Goal: Transaction & Acquisition: Book appointment/travel/reservation

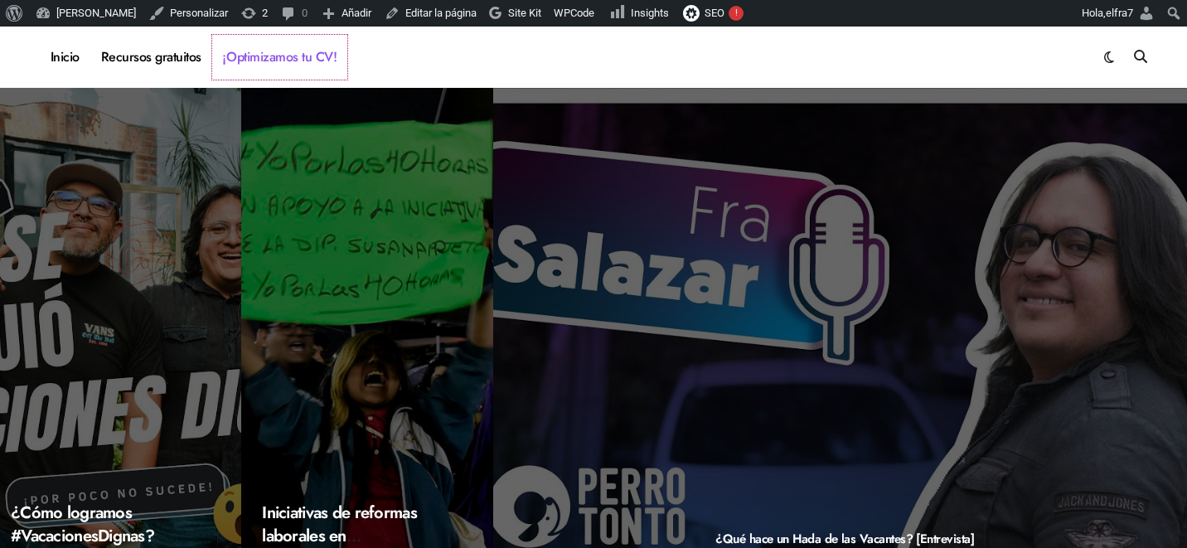
click at [250, 51] on link "¡Optimizamos tu CV!" at bounding box center [279, 57] width 135 height 45
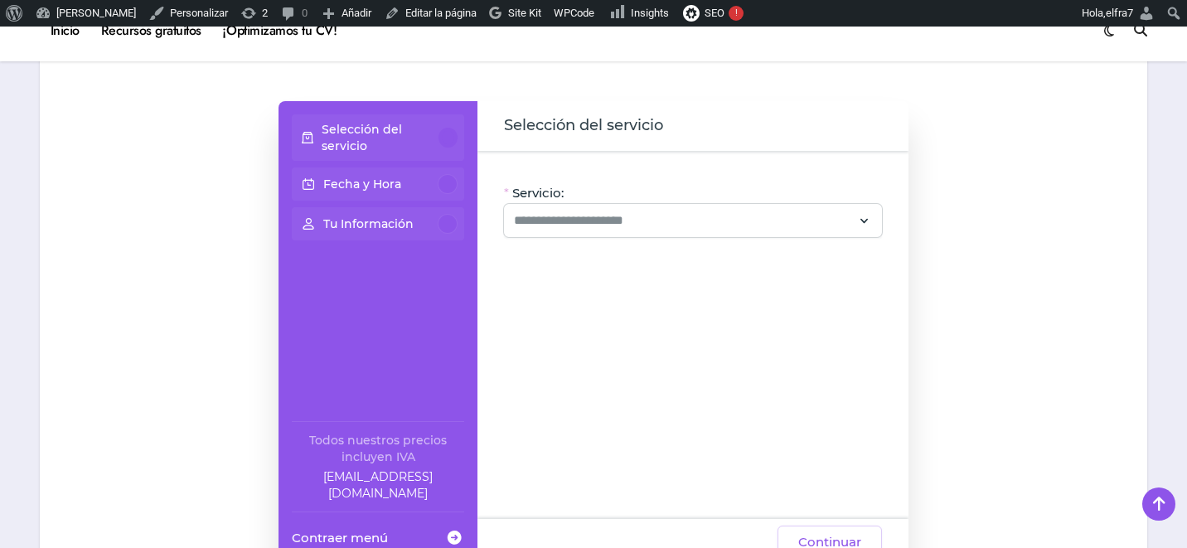
scroll to position [172, 0]
click at [830, 230] on input "Servicio:" at bounding box center [683, 220] width 338 height 20
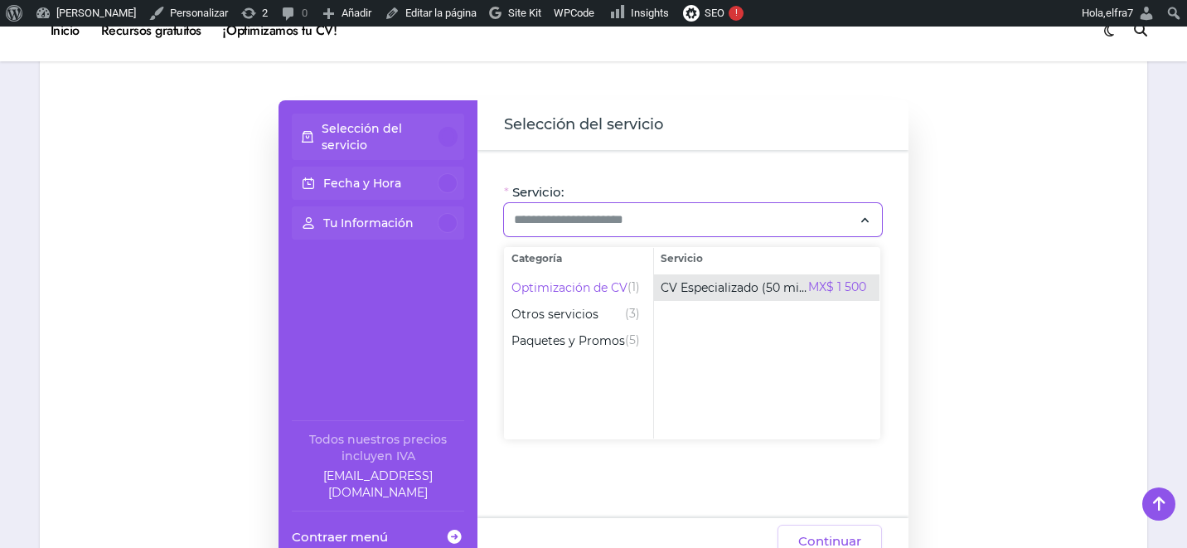
click at [739, 285] on span "CV Especializado (50 min)" at bounding box center [735, 287] width 148 height 17
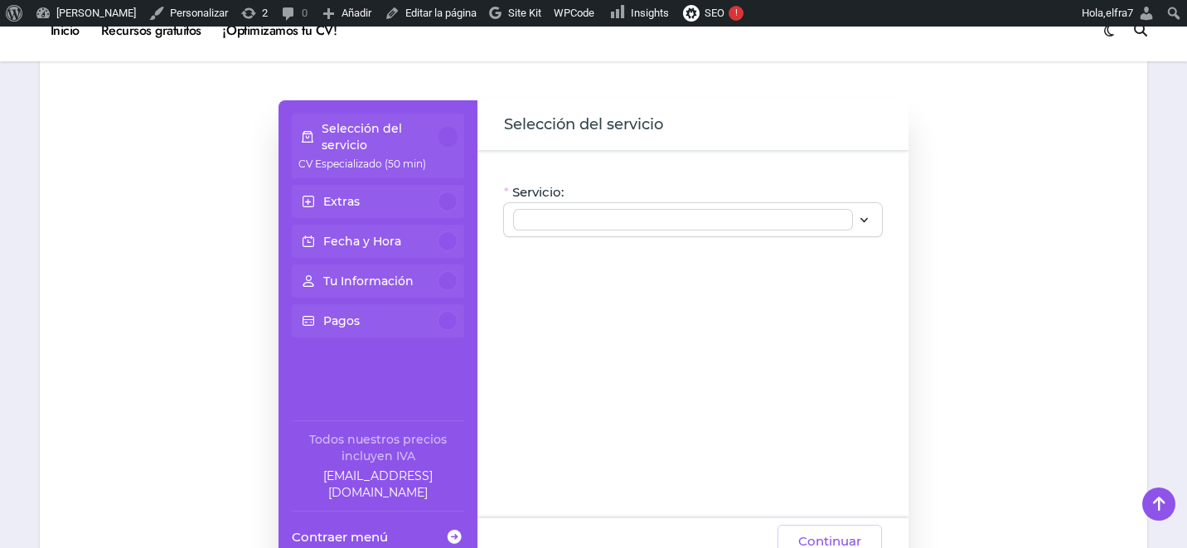
type input "**********"
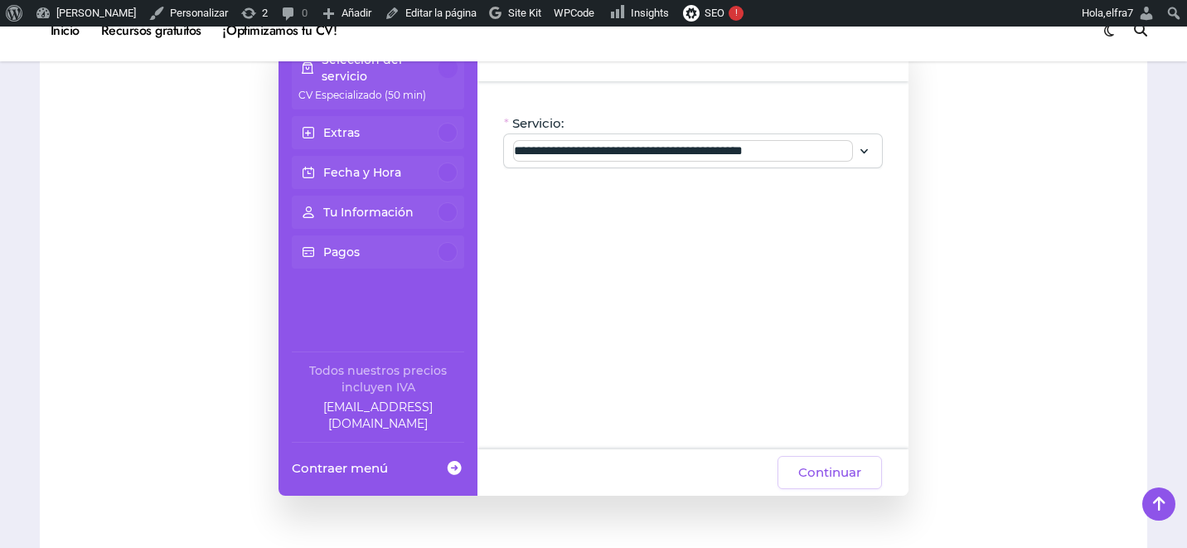
scroll to position [296, 0]
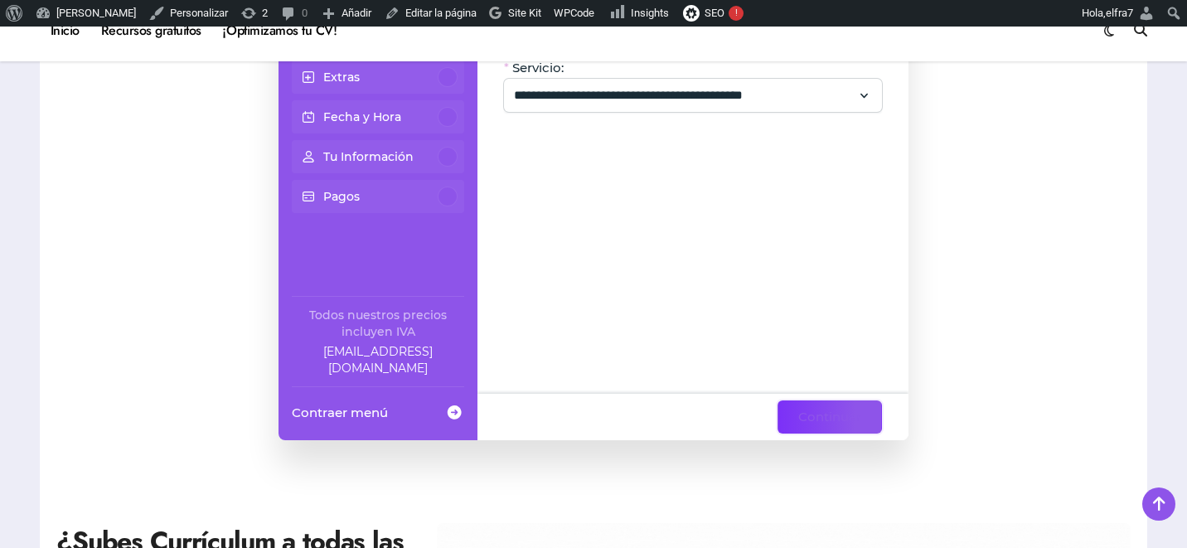
click at [807, 428] on button "Continuar" at bounding box center [829, 416] width 104 height 33
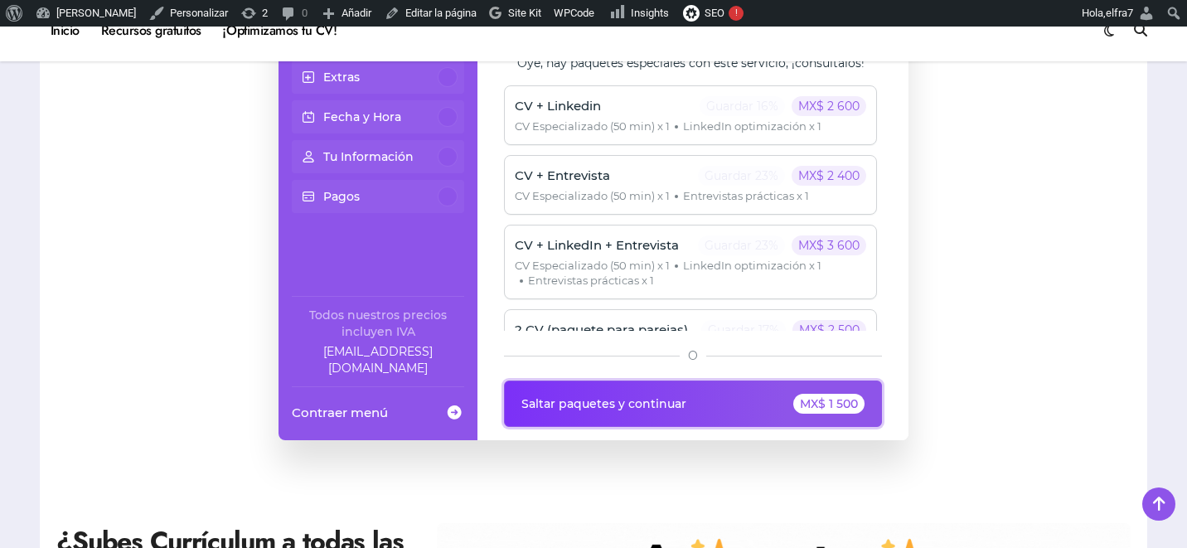
click at [817, 411] on div "MX$ 1 500" at bounding box center [828, 404] width 71 height 20
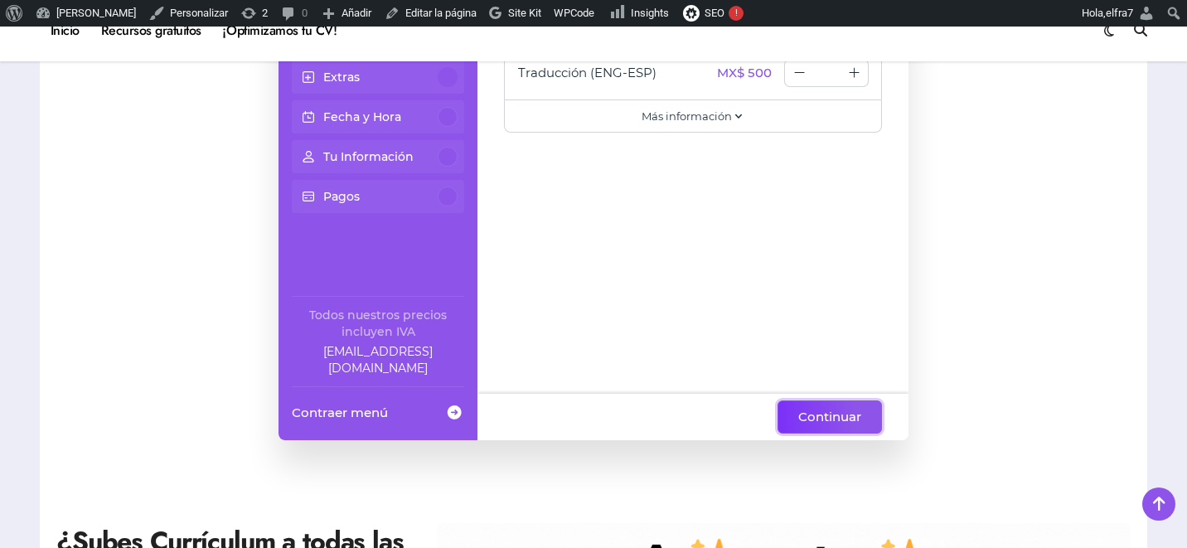
click at [817, 411] on span "Continuar" at bounding box center [829, 417] width 63 height 20
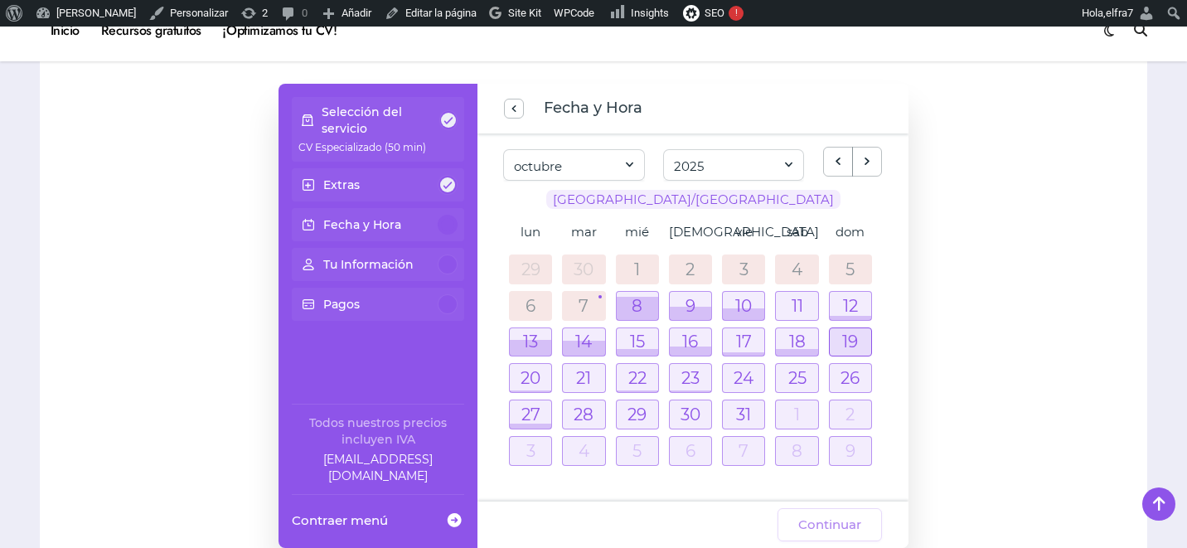
scroll to position [187, 0]
click at [737, 410] on div at bounding box center [743, 415] width 41 height 28
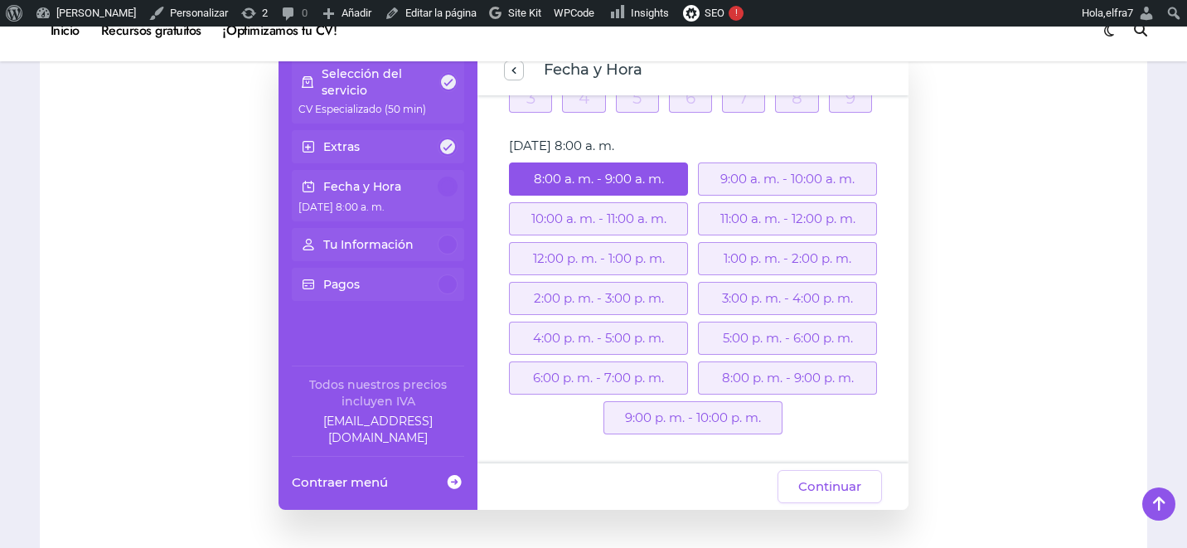
scroll to position [225, 0]
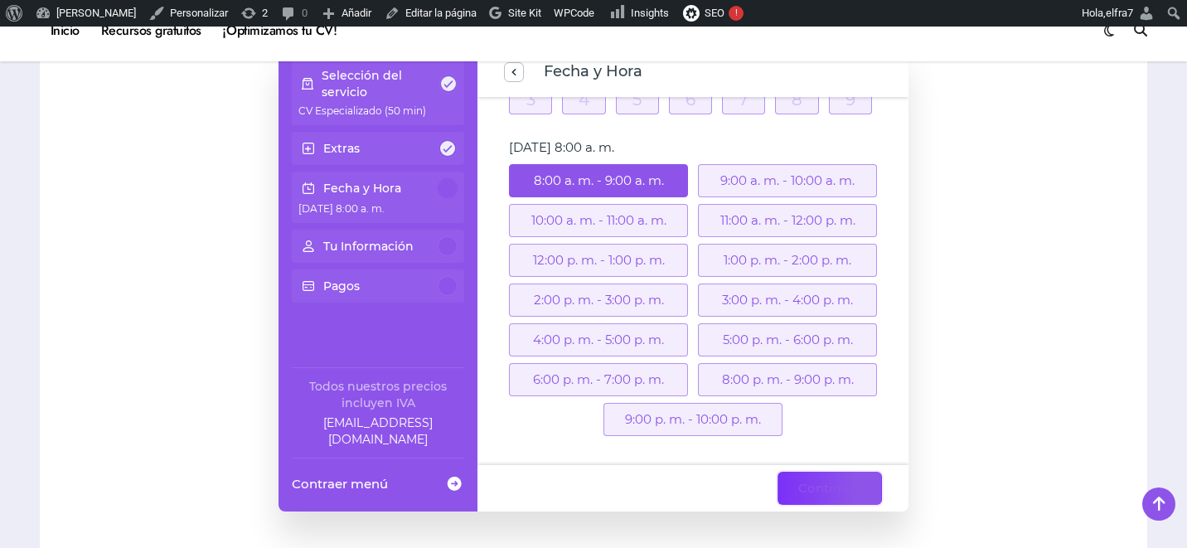
click at [840, 480] on span "Continuar" at bounding box center [829, 488] width 63 height 20
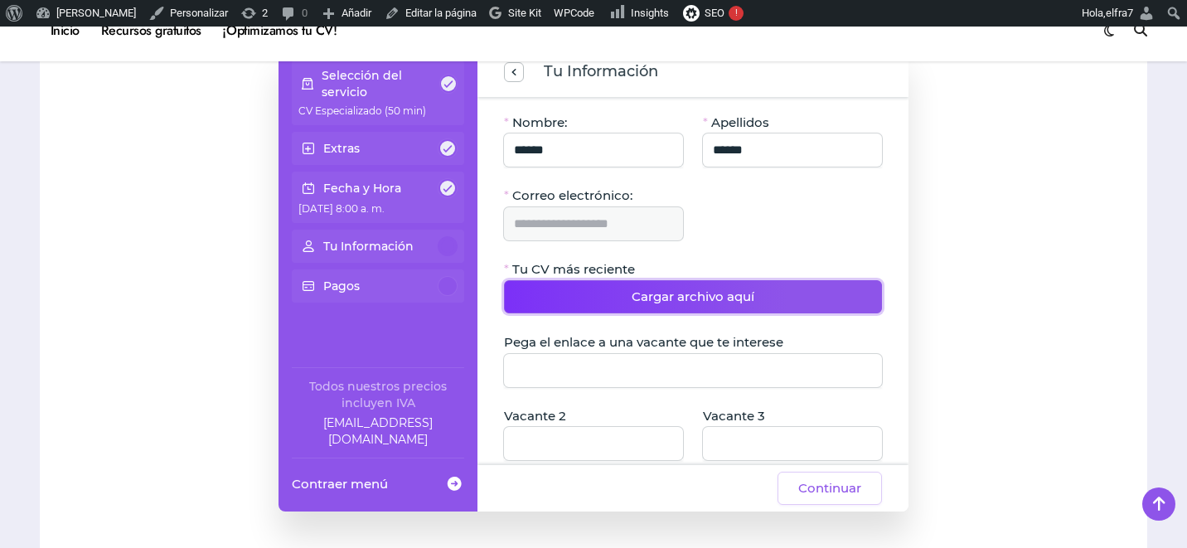
click at [686, 283] on button "Cargar archivo aquí" at bounding box center [693, 296] width 378 height 33
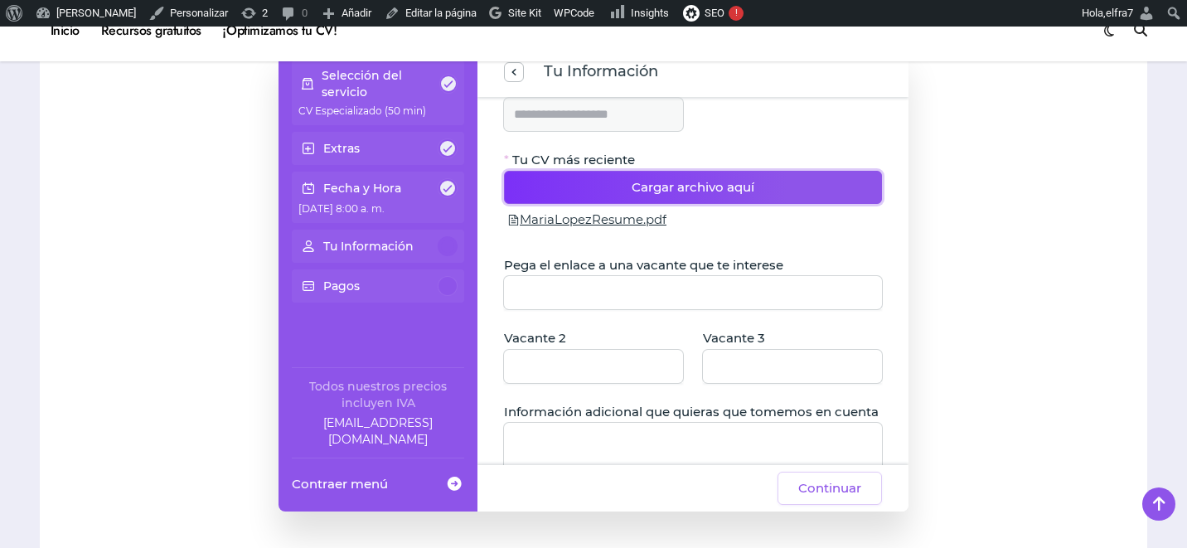
scroll to position [127, 0]
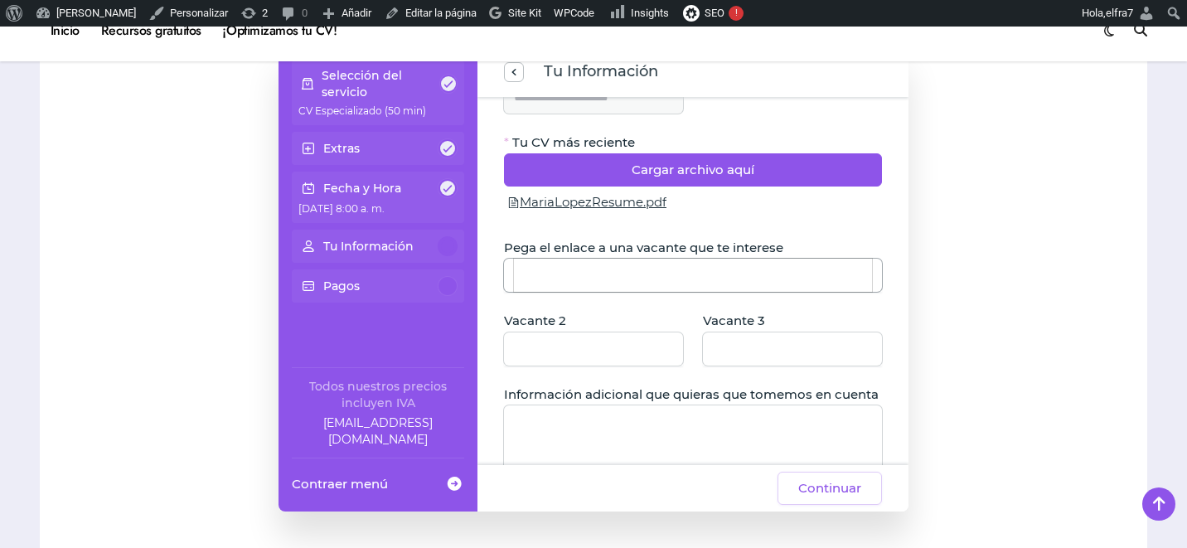
click at [678, 273] on input "Pega el enlace a una vacante que te interese" at bounding box center [693, 275] width 358 height 33
type input "****"
click at [641, 357] on input "Vacante 2" at bounding box center [593, 348] width 159 height 33
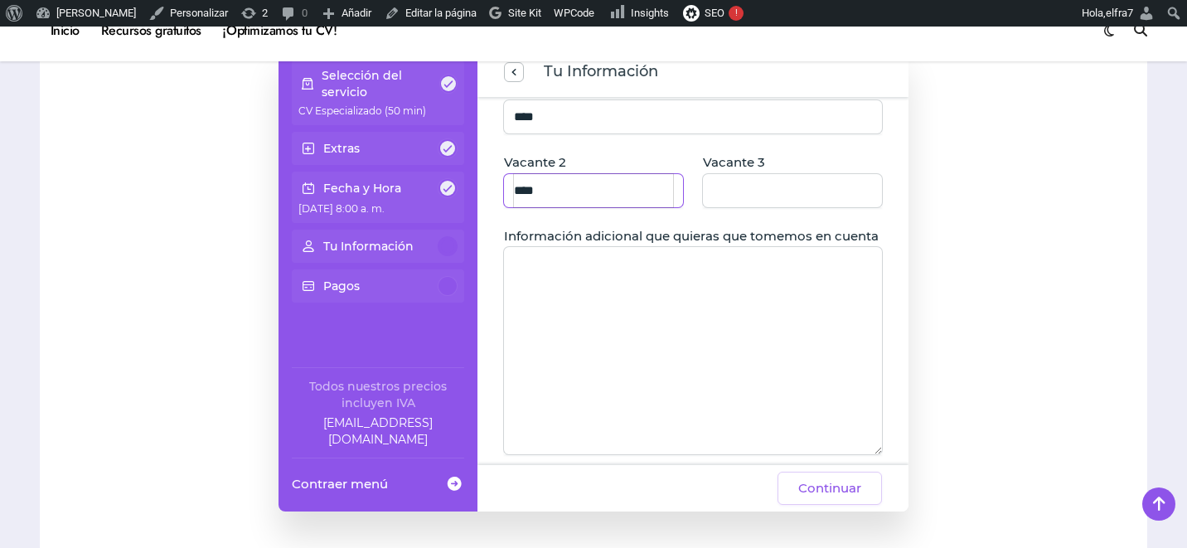
scroll to position [325, 0]
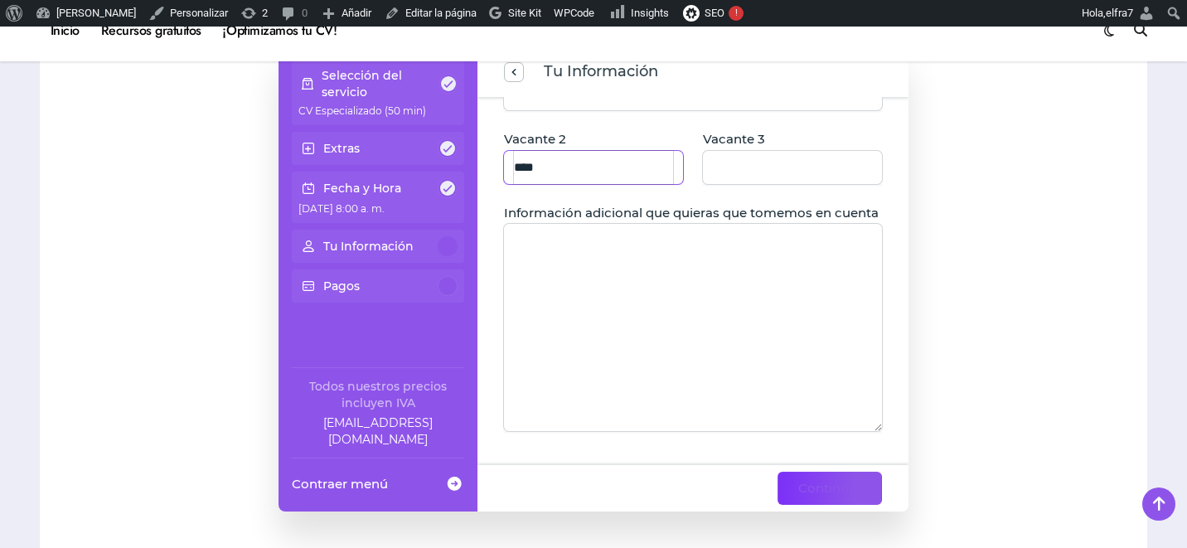
type input "****"
click at [821, 480] on span "Continuar" at bounding box center [829, 488] width 63 height 20
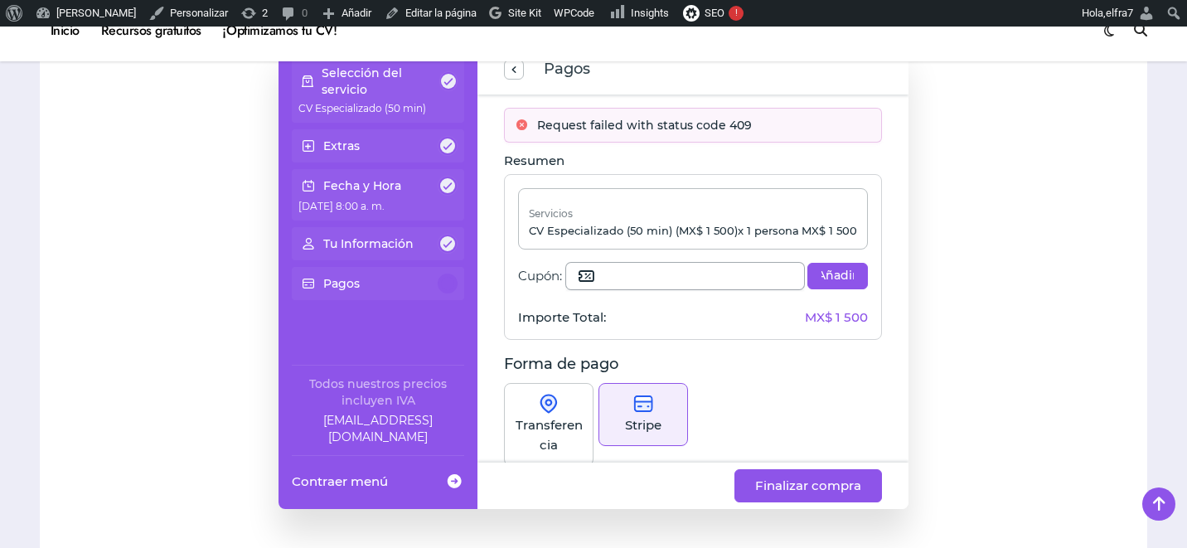
scroll to position [229, 0]
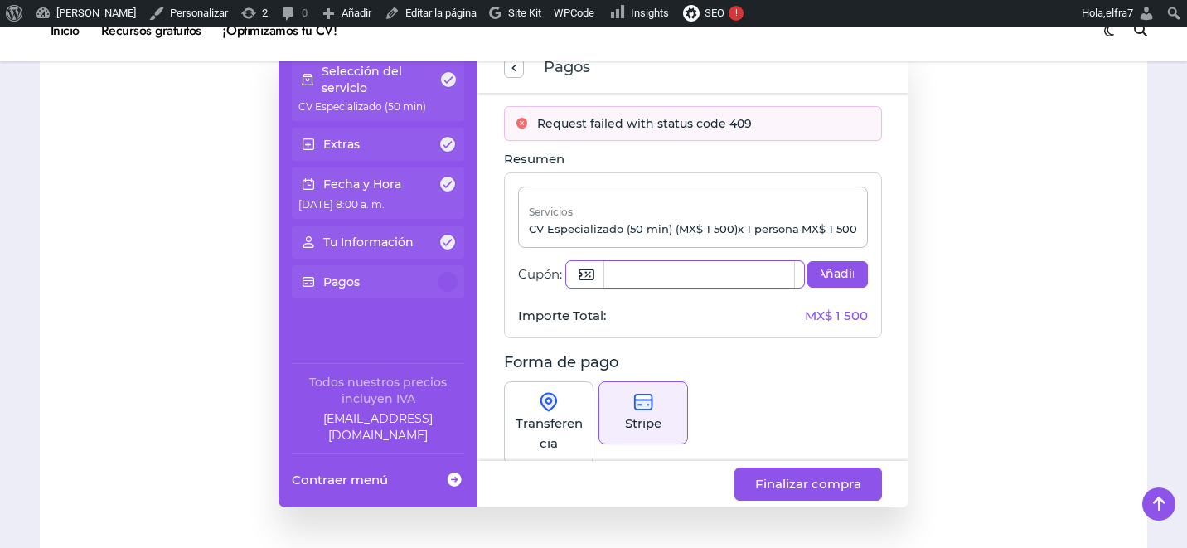
click at [703, 279] on input "Cupón:" at bounding box center [699, 274] width 190 height 27
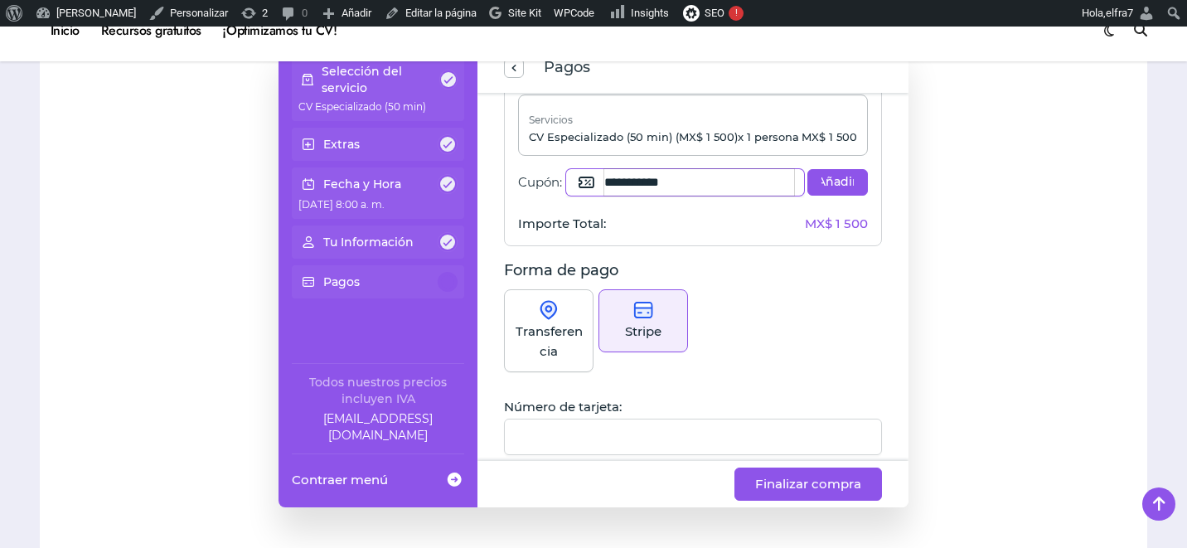
scroll to position [47, 0]
type input "**********"
click at [833, 186] on span "Añadir" at bounding box center [837, 184] width 32 height 17
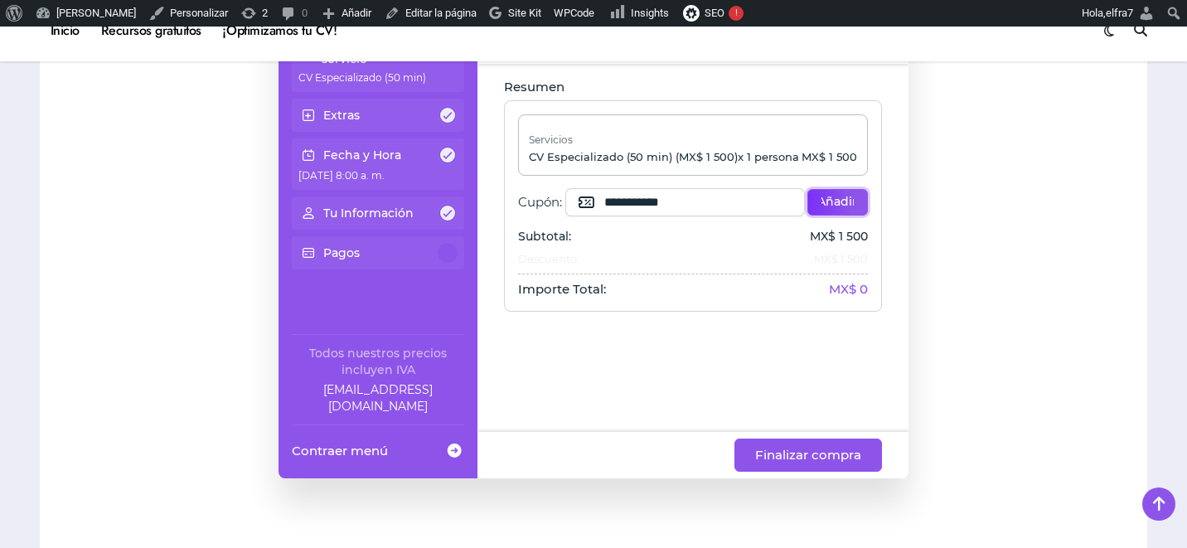
scroll to position [269, 0]
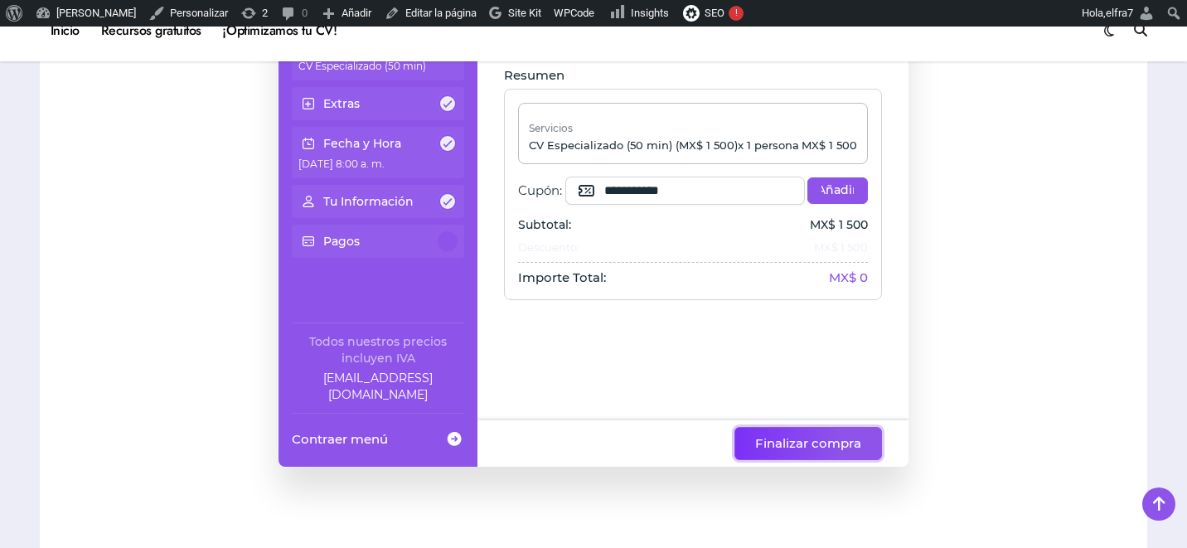
click at [802, 435] on span "Finalizar compra" at bounding box center [808, 443] width 106 height 20
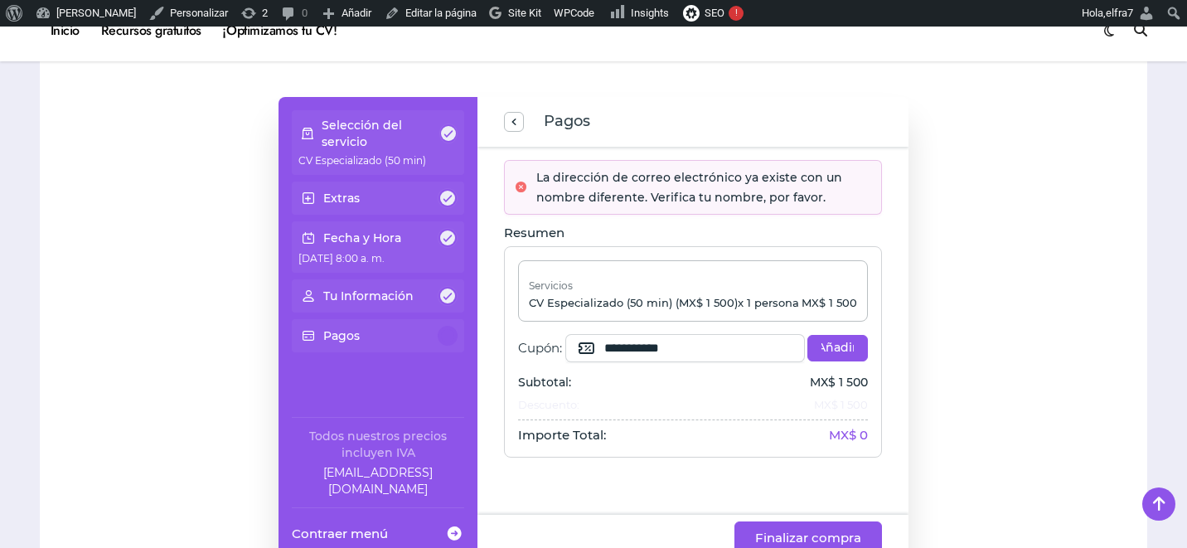
scroll to position [177, 0]
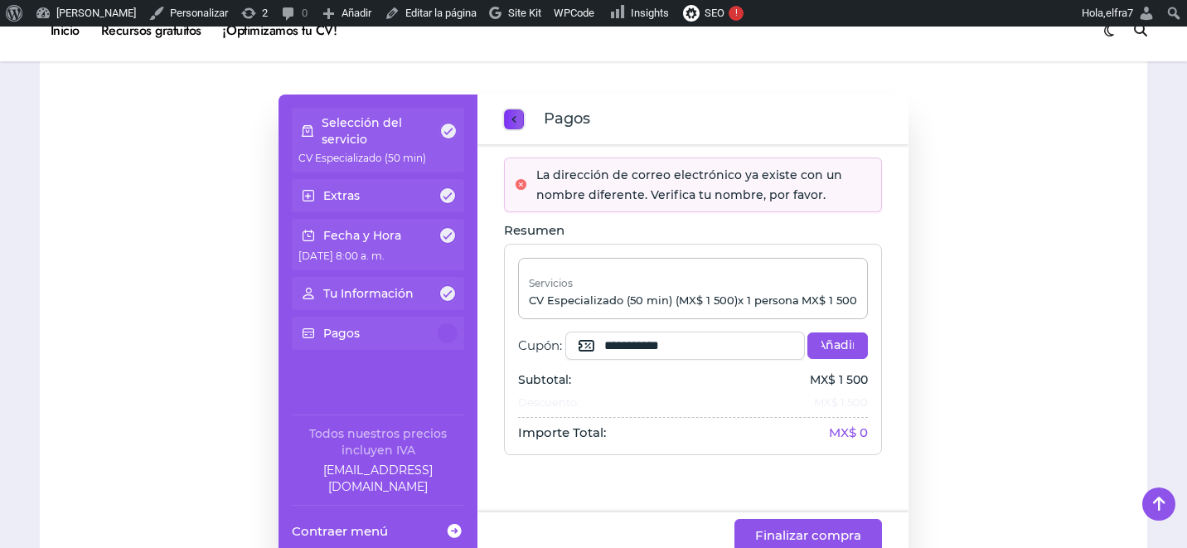
click at [515, 126] on span "previous step" at bounding box center [513, 120] width 13 height 22
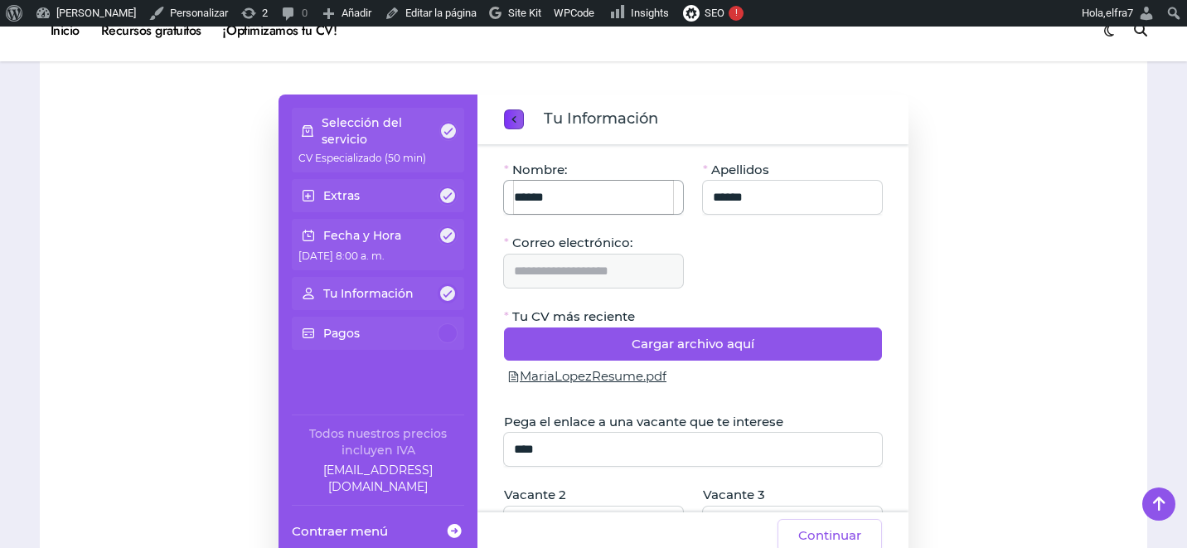
click at [588, 199] on input "******" at bounding box center [593, 197] width 159 height 33
click at [714, 203] on input "******" at bounding box center [792, 197] width 159 height 33
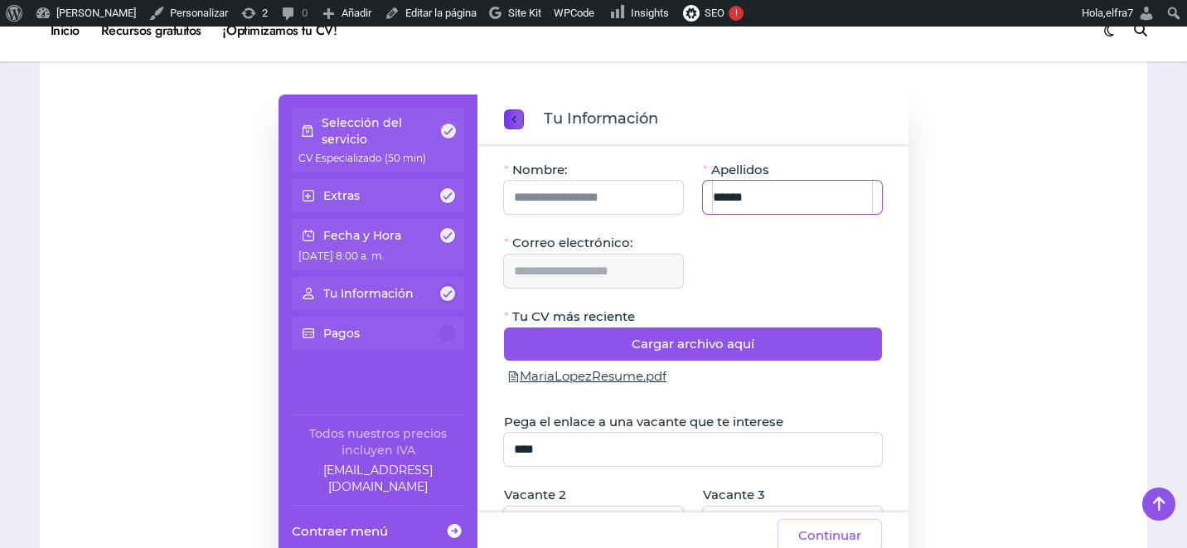
click at [714, 203] on input "******" at bounding box center [792, 197] width 159 height 33
click at [620, 251] on span "Correo electrónico:" at bounding box center [572, 243] width 120 height 17
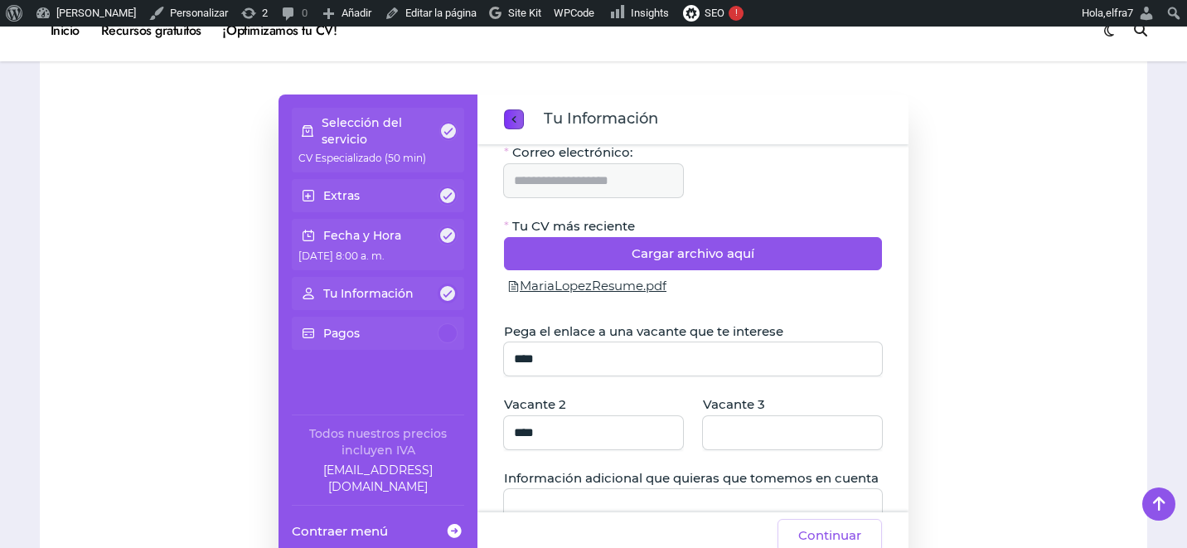
scroll to position [93, 0]
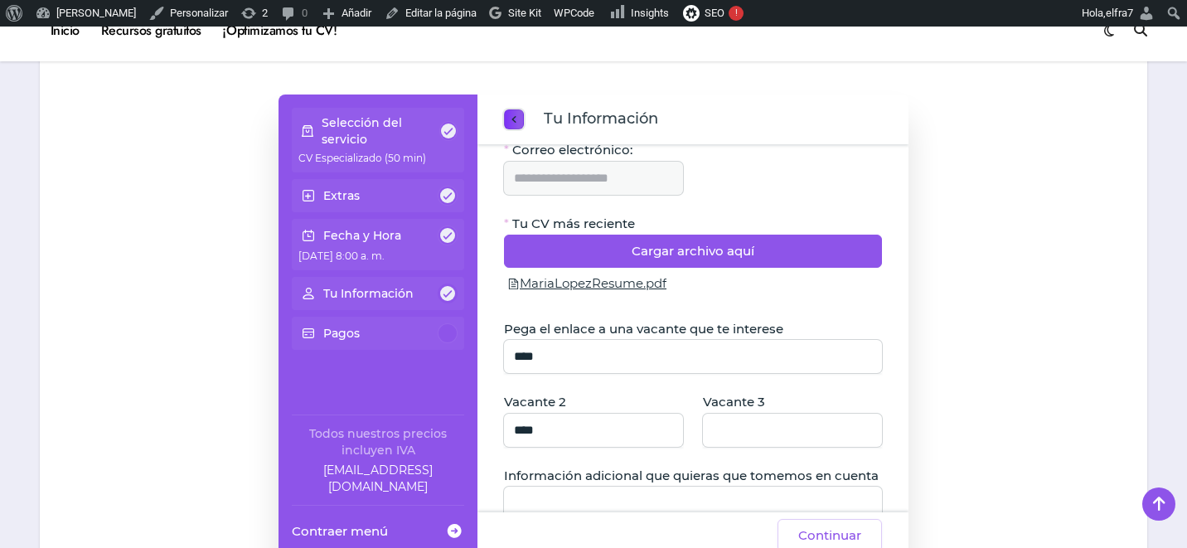
click at [515, 124] on span "previous step" at bounding box center [513, 120] width 13 height 22
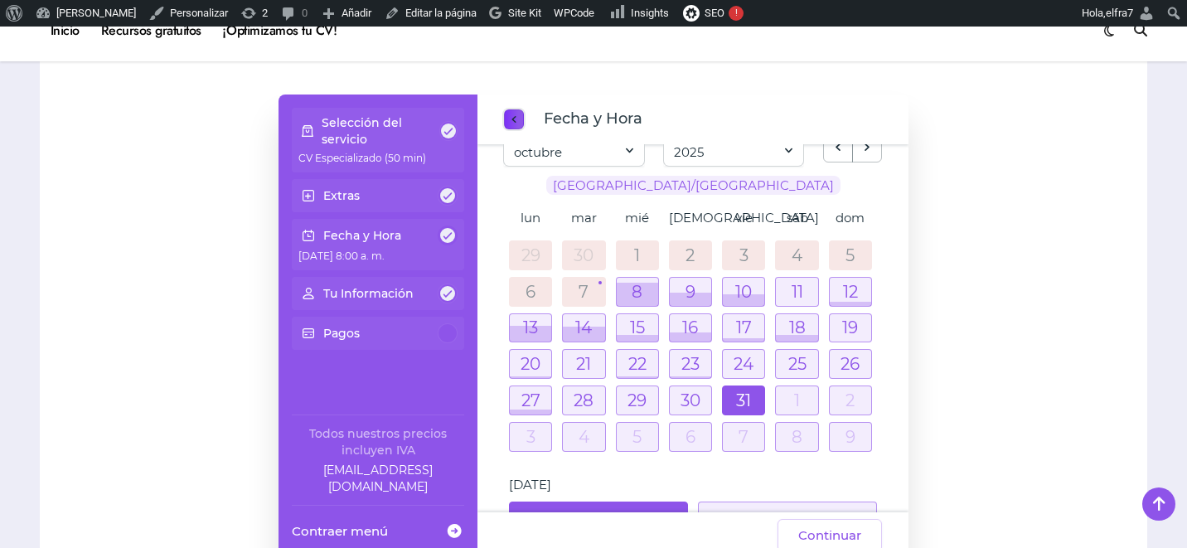
scroll to position [78, 0]
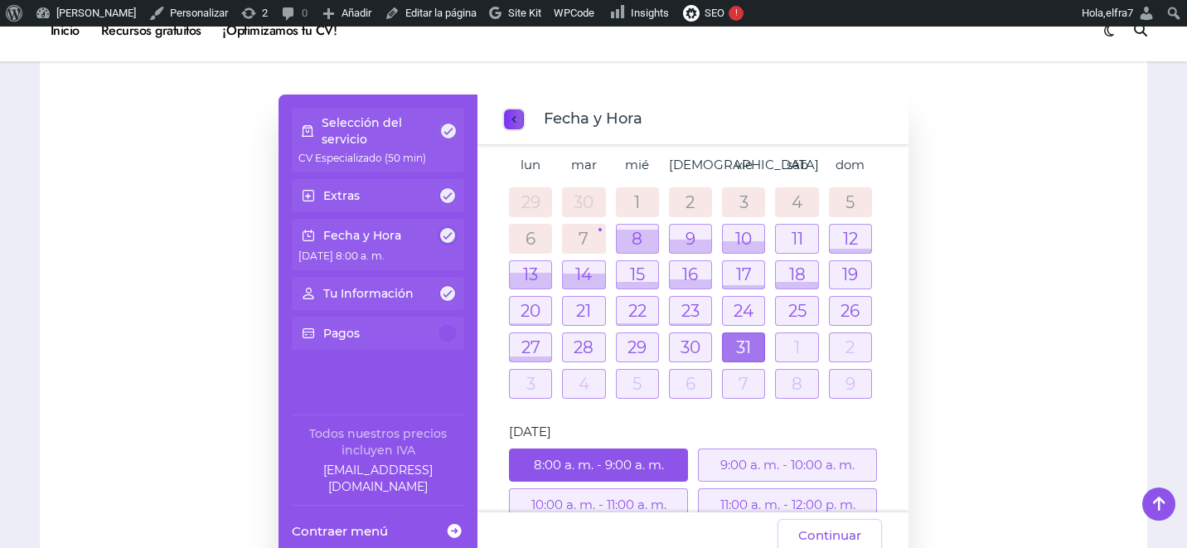
click at [743, 348] on div at bounding box center [743, 347] width 41 height 28
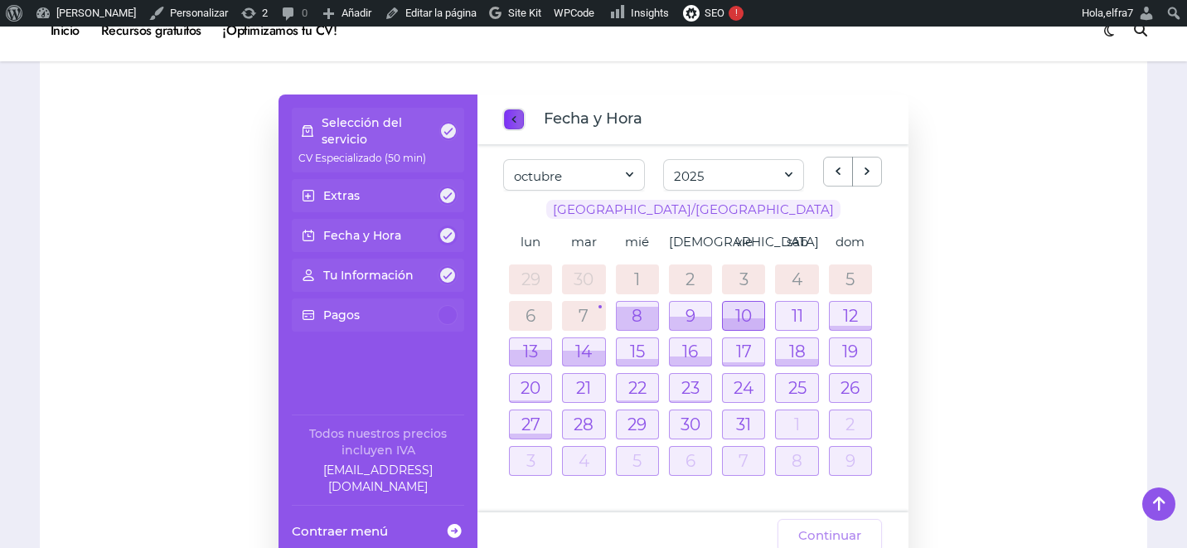
scroll to position [1, 0]
click at [735, 429] on div at bounding box center [743, 424] width 41 height 28
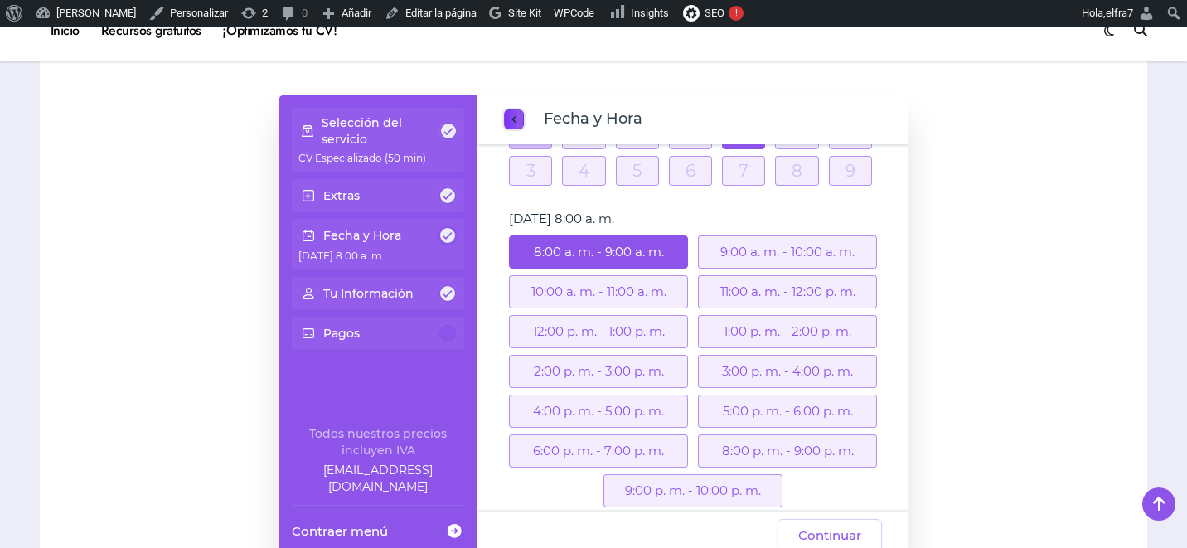
scroll to position [316, 0]
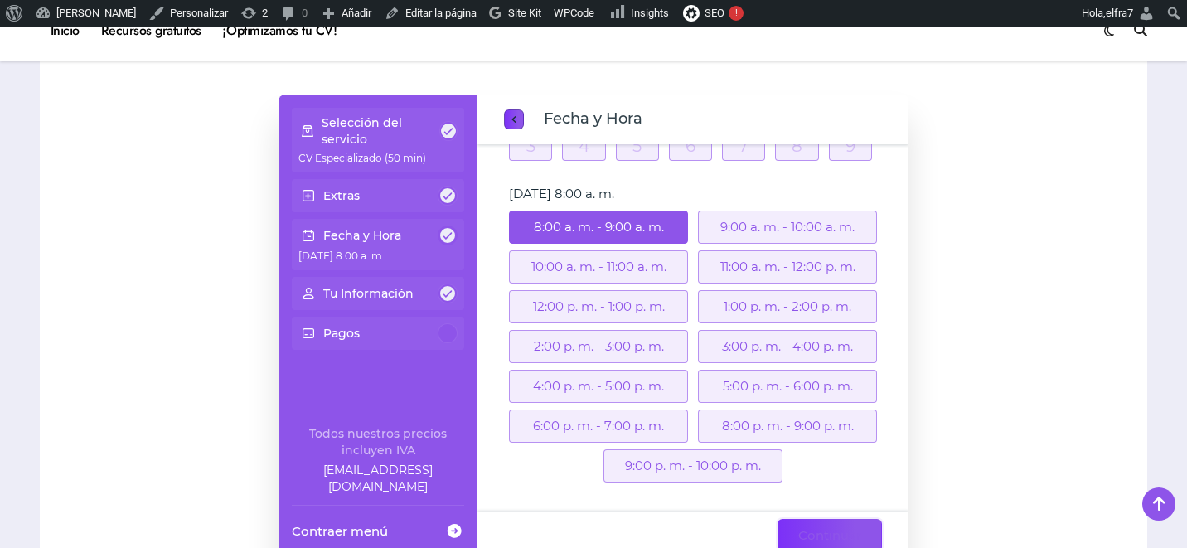
click at [831, 530] on span "Continuar" at bounding box center [829, 535] width 63 height 20
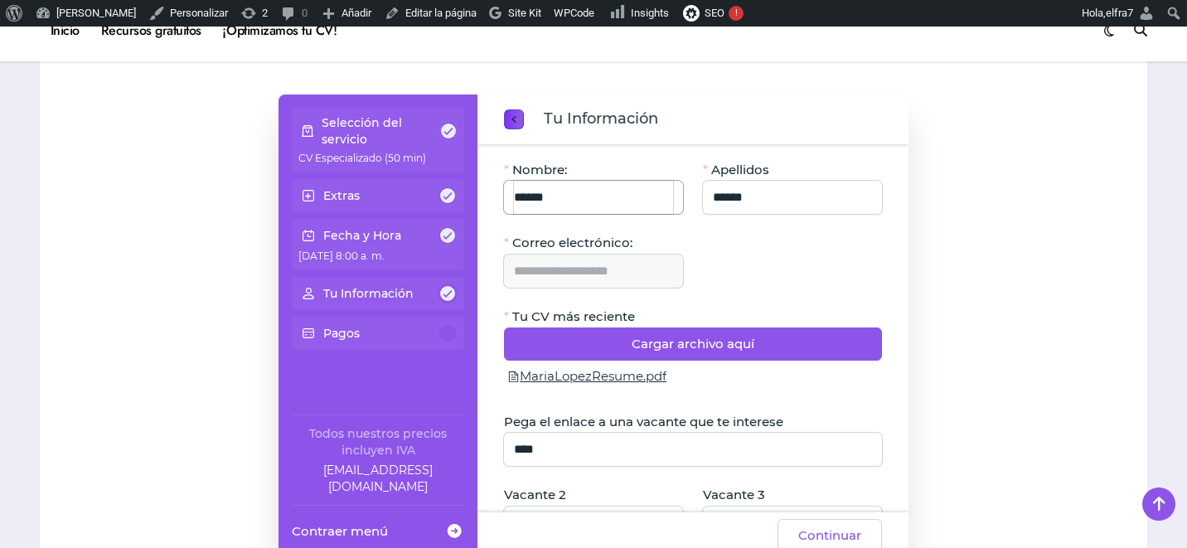
click at [613, 209] on input "******" at bounding box center [593, 197] width 159 height 33
click at [613, 256] on div "**********" at bounding box center [593, 270] width 179 height 33
click at [521, 119] on button "previous step" at bounding box center [514, 119] width 20 height 20
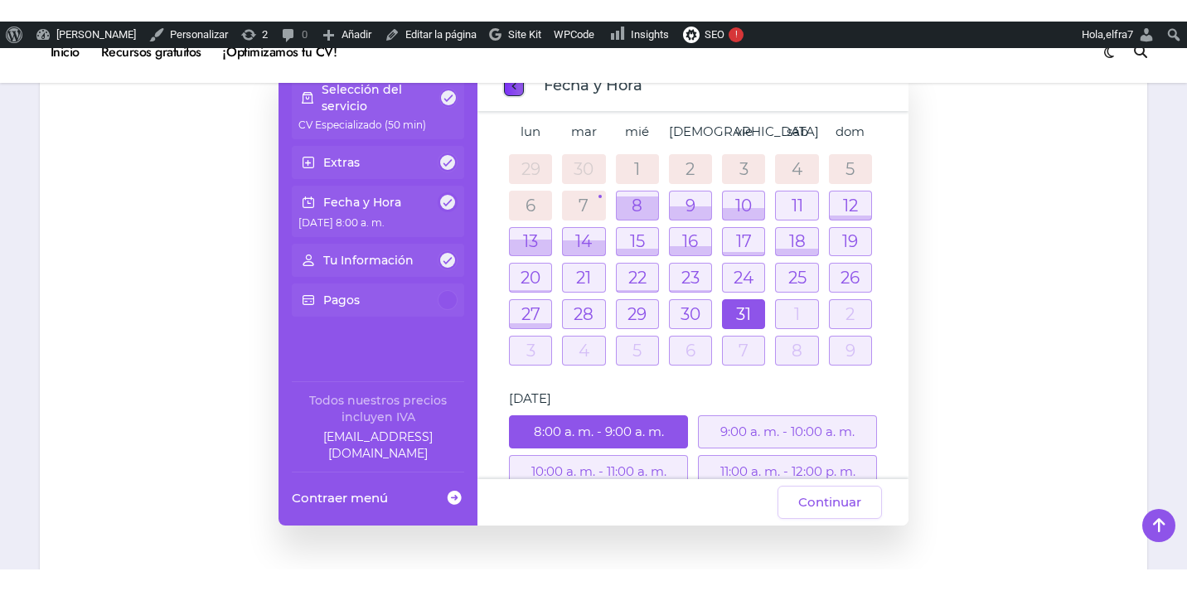
scroll to position [253, 0]
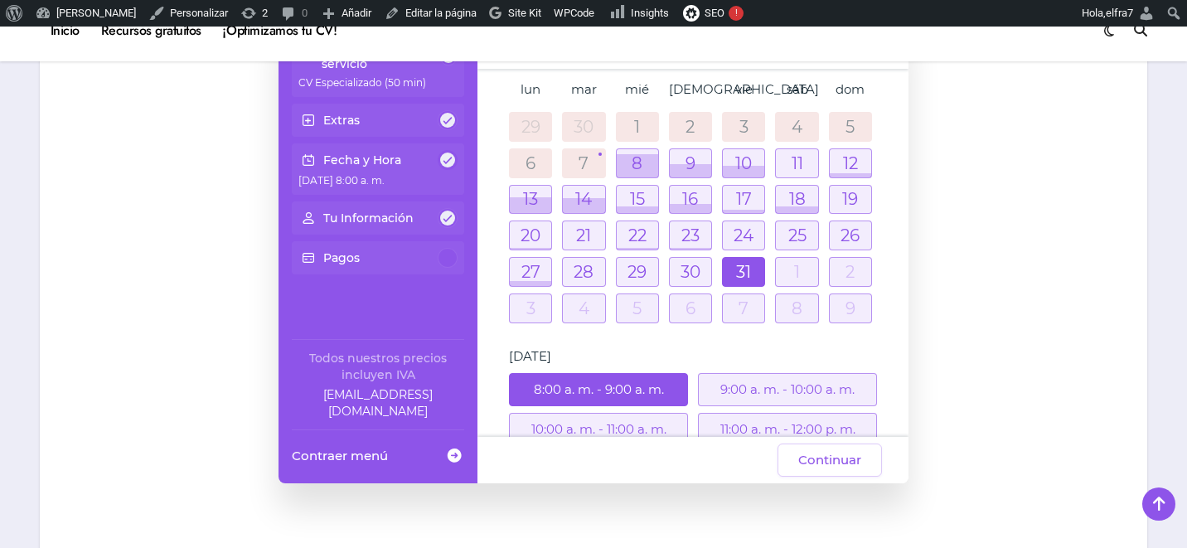
click at [932, 239] on div "Selección del servicio CV Especializado (50 min) Extras Fecha y Hora [DATE] 8:0…" at bounding box center [593, 251] width 1074 height 464
